Goal: Navigation & Orientation: Find specific page/section

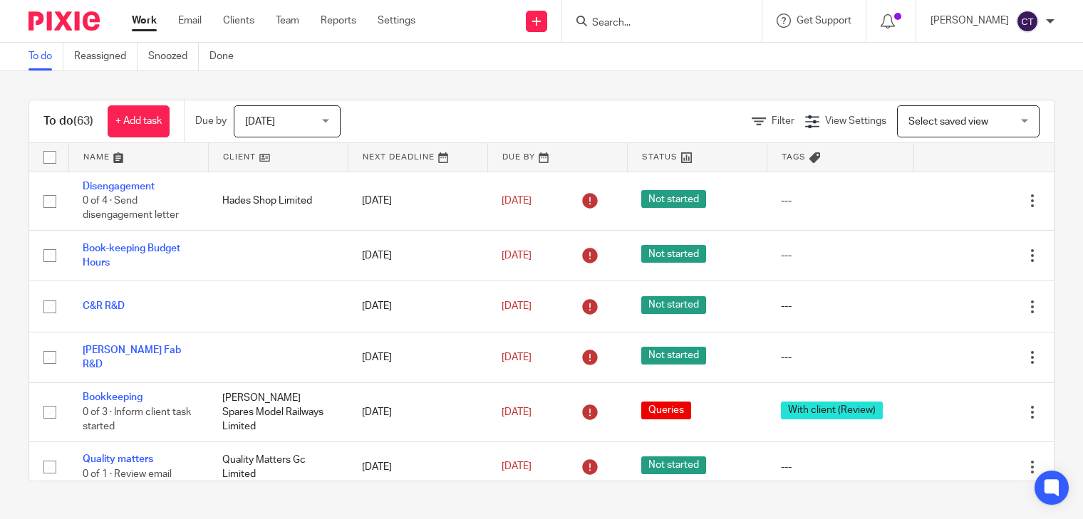
click at [608, 25] on input "Search" at bounding box center [655, 23] width 128 height 13
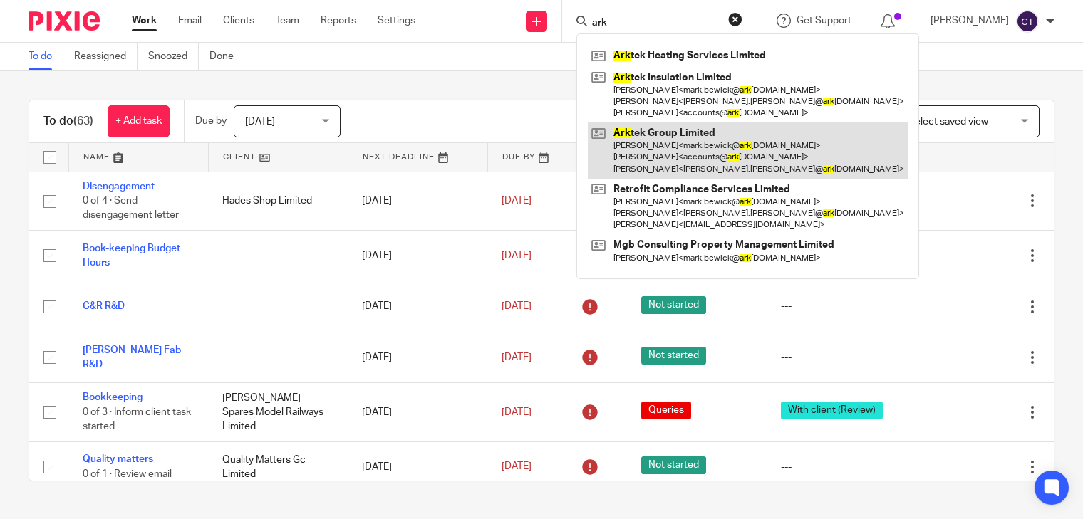
type input "ark"
click at [688, 148] on link at bounding box center [748, 151] width 320 height 56
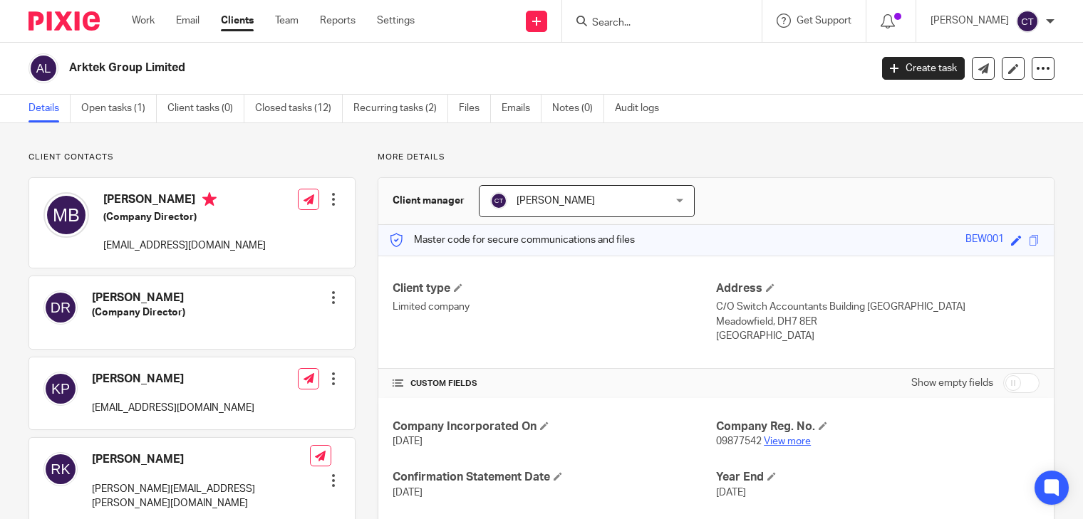
click at [785, 440] on link "View more" at bounding box center [787, 442] width 47 height 10
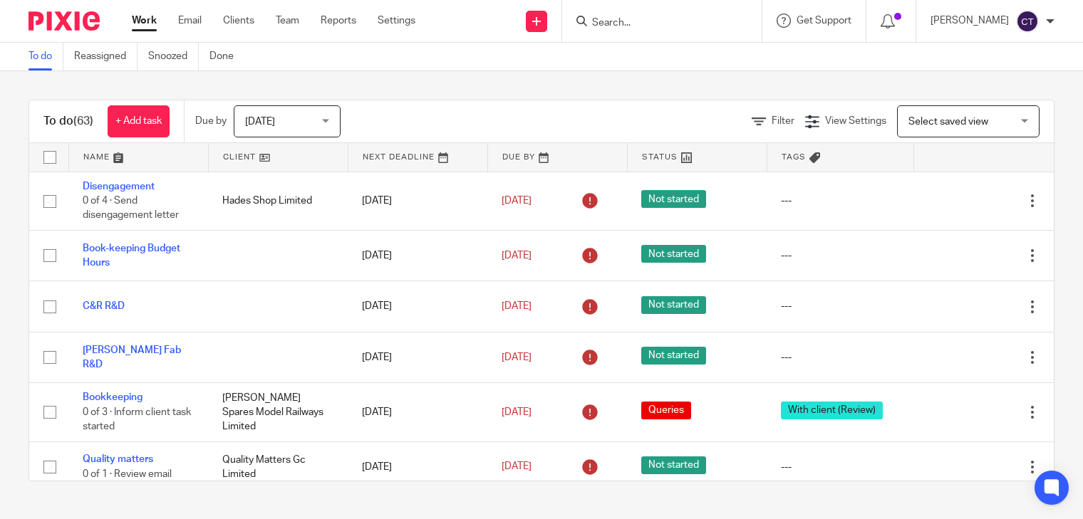
click at [653, 24] on input "Search" at bounding box center [655, 23] width 128 height 13
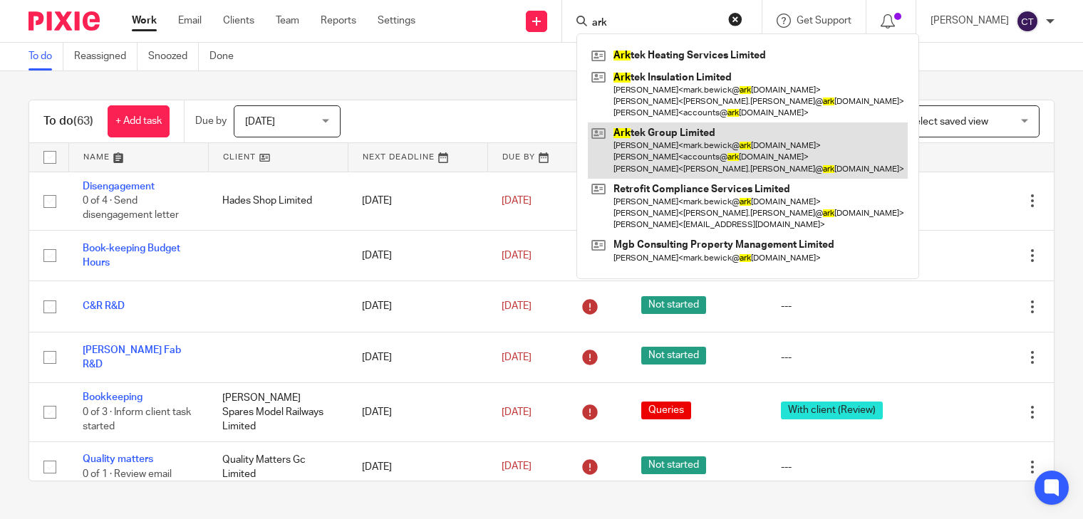
type input "ark"
click at [654, 144] on link at bounding box center [748, 151] width 320 height 56
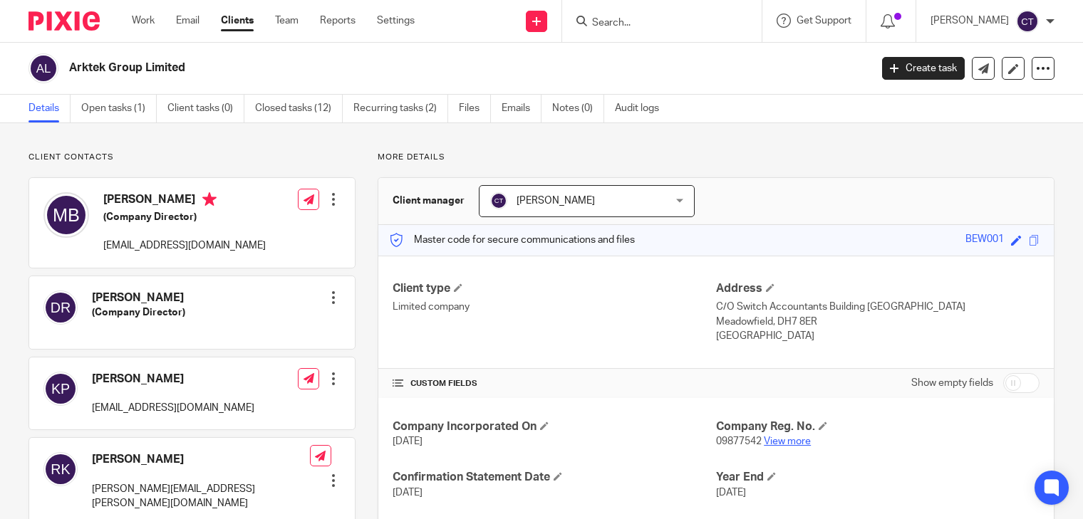
click at [784, 440] on link "View more" at bounding box center [787, 442] width 47 height 10
click at [624, 26] on input "Search" at bounding box center [655, 23] width 128 height 13
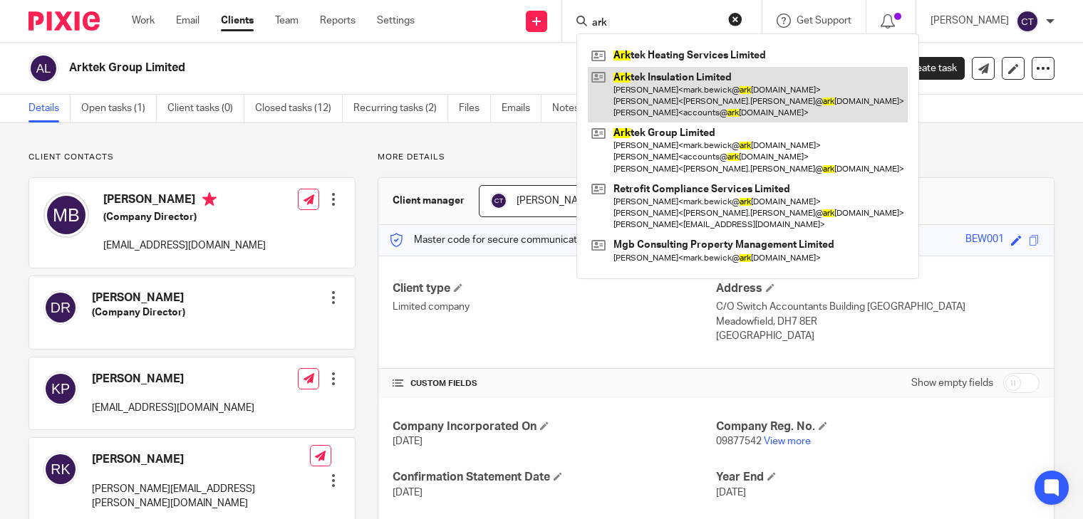
type input "ark"
click at [682, 104] on link at bounding box center [748, 95] width 320 height 56
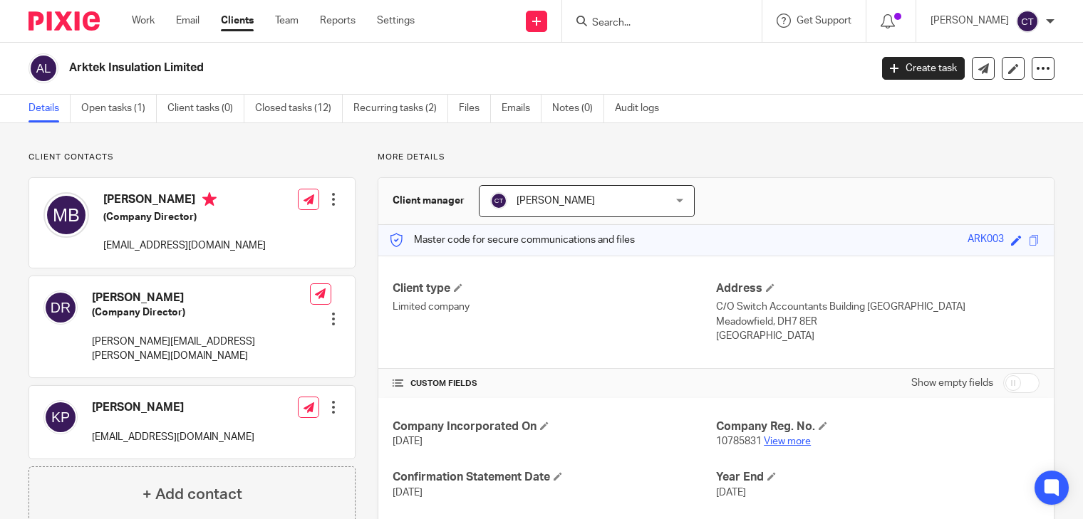
click at [788, 441] on link "View more" at bounding box center [787, 442] width 47 height 10
click at [620, 24] on input "Search" at bounding box center [655, 23] width 128 height 13
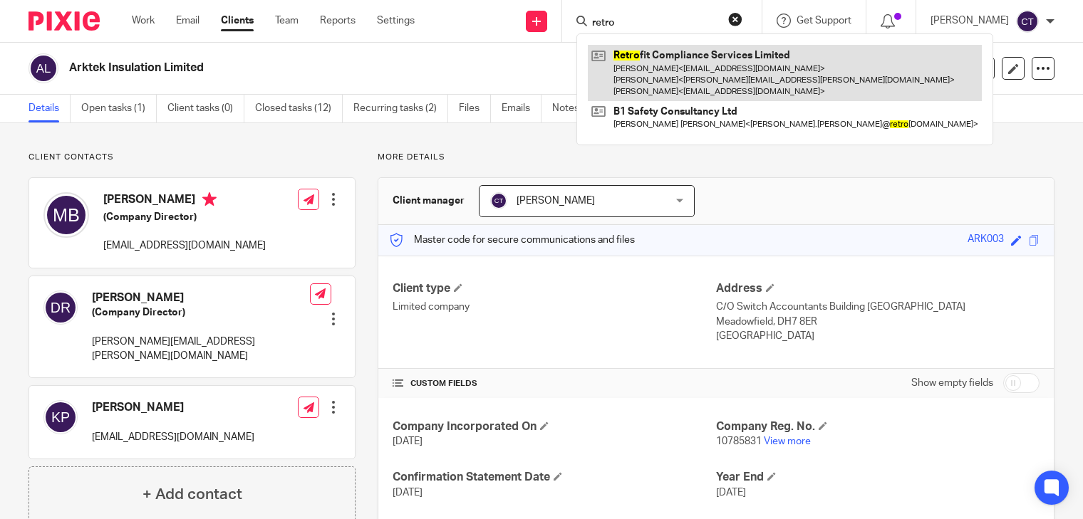
type input "retro"
click at [691, 71] on link at bounding box center [785, 73] width 394 height 56
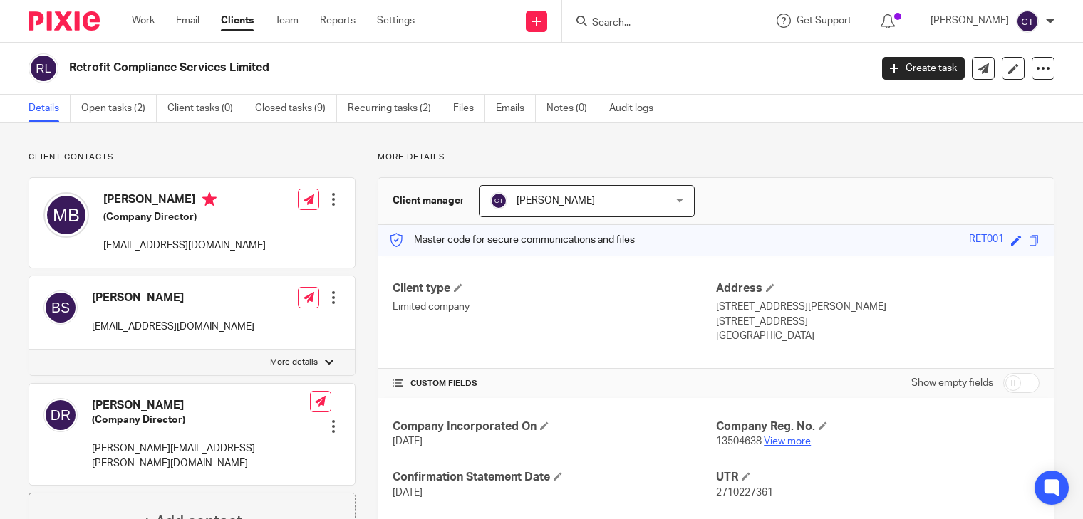
click at [788, 444] on link "View more" at bounding box center [787, 442] width 47 height 10
click at [647, 21] on input "Search" at bounding box center [655, 23] width 128 height 13
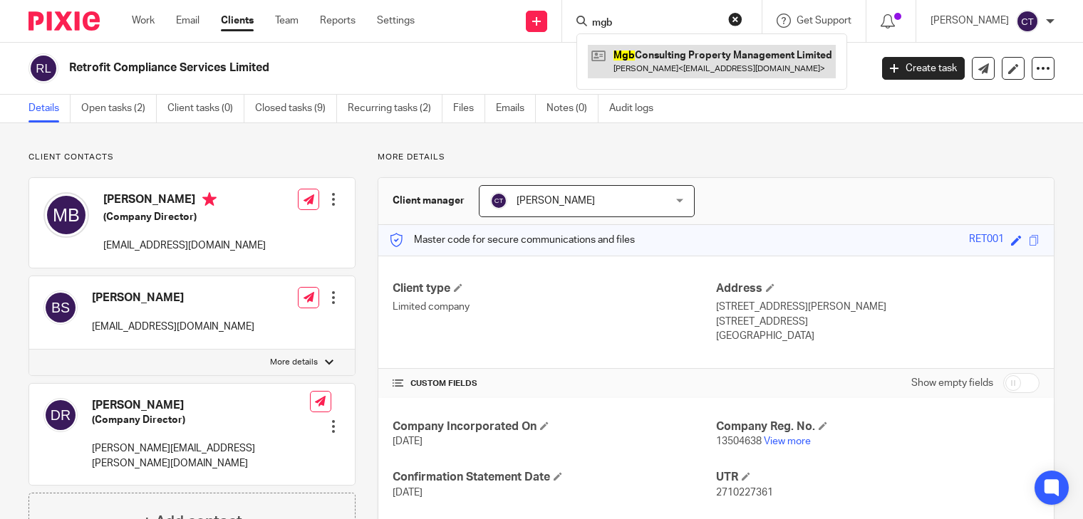
type input "mgb"
click at [667, 66] on link at bounding box center [712, 61] width 248 height 33
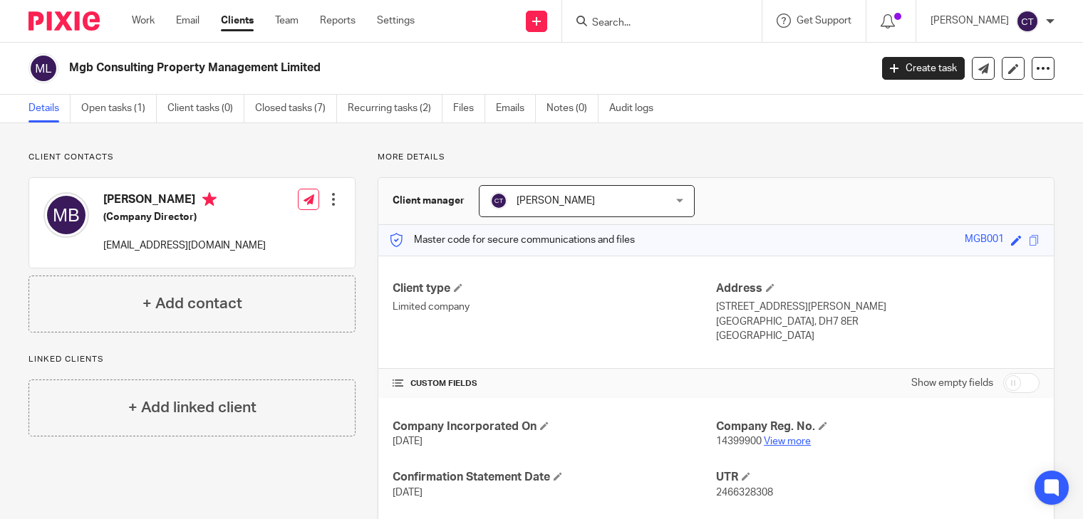
click at [791, 443] on link "View more" at bounding box center [787, 442] width 47 height 10
click at [634, 22] on input "Search" at bounding box center [655, 23] width 128 height 13
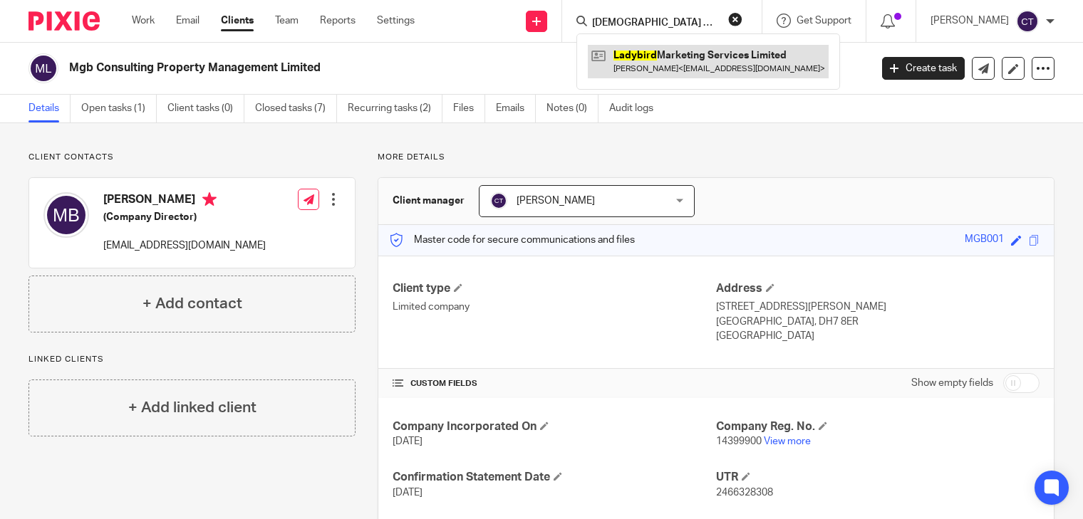
type input "[DEMOGRAPHIC_DATA] bird"
click at [653, 52] on link at bounding box center [708, 61] width 241 height 33
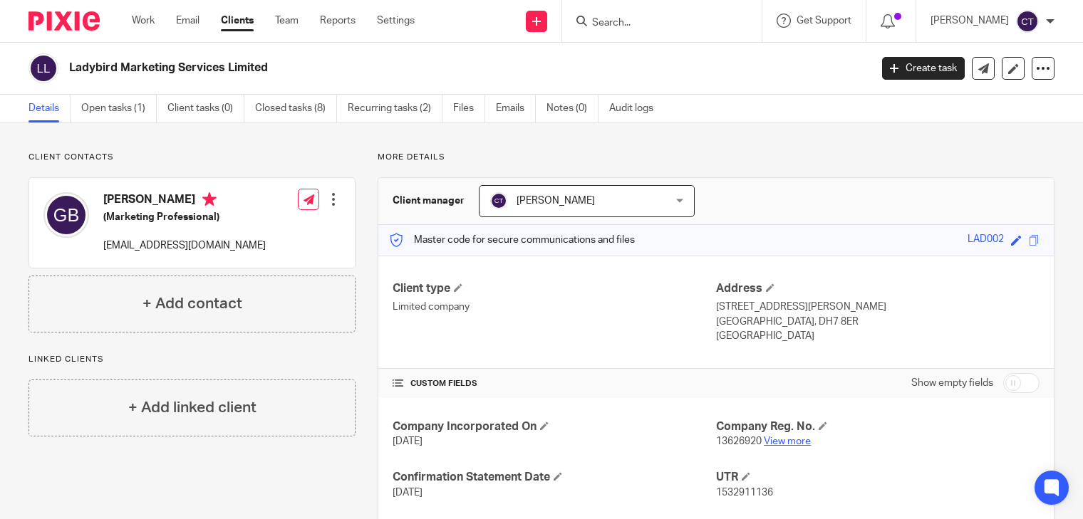
click at [775, 441] on link "View more" at bounding box center [787, 442] width 47 height 10
click at [603, 24] on input "Search" at bounding box center [655, 23] width 128 height 13
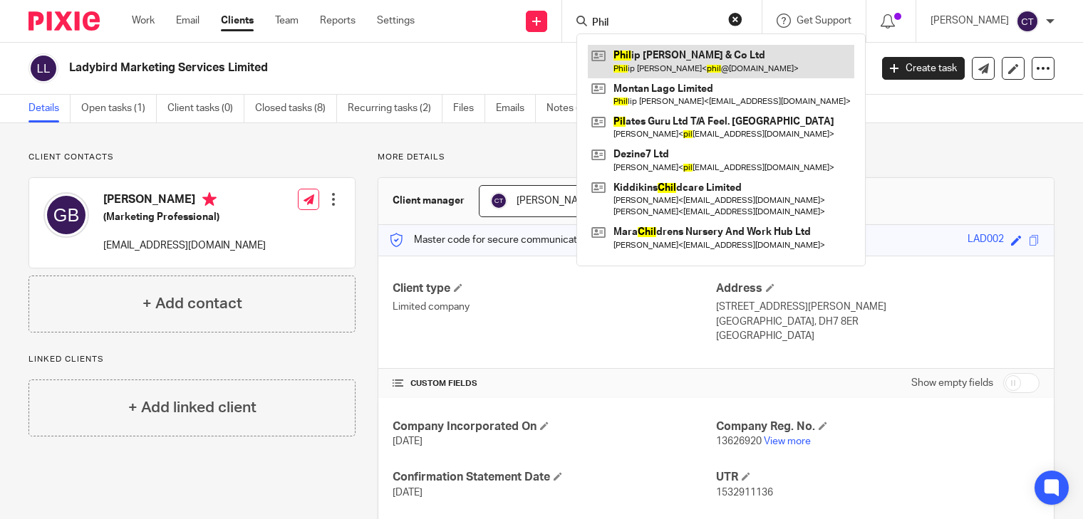
type input "Phil"
click at [703, 76] on link at bounding box center [721, 61] width 266 height 33
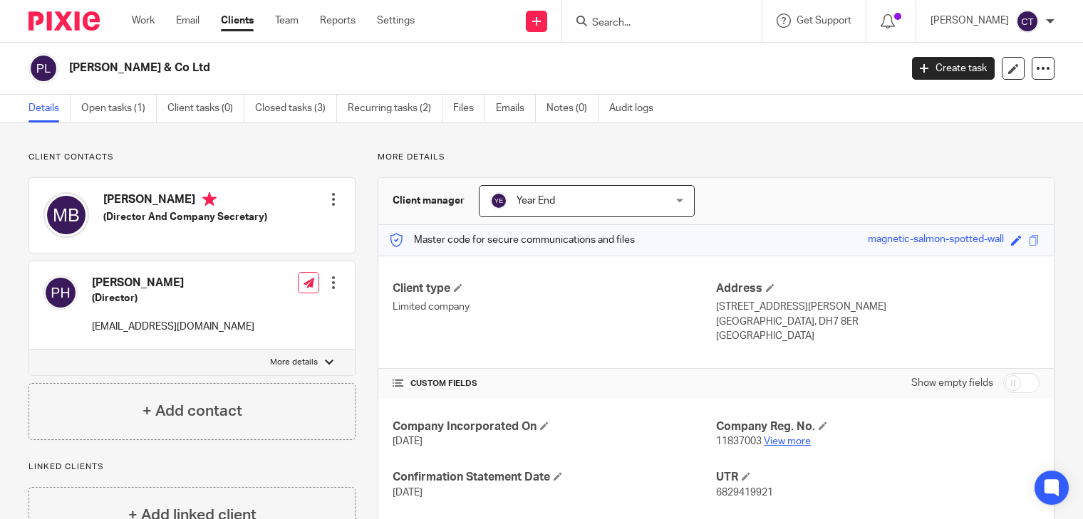
click at [775, 447] on link "View more" at bounding box center [787, 442] width 47 height 10
